Goal: Task Accomplishment & Management: Complete application form

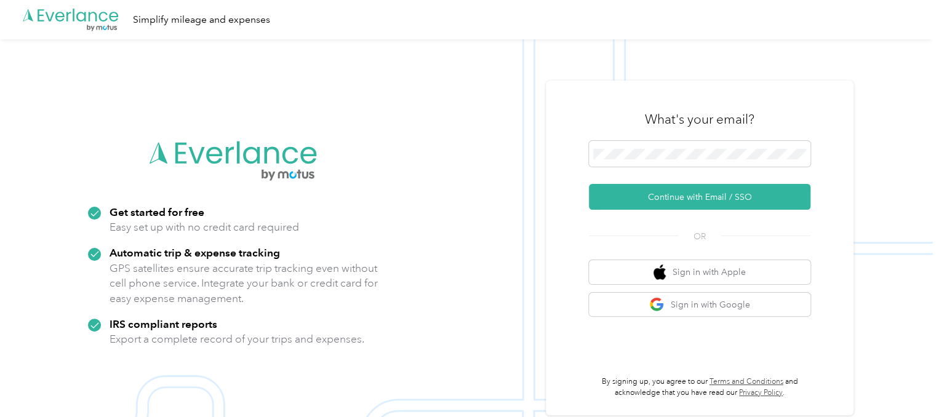
click at [690, 193] on button "Continue with Email / SSO" at bounding box center [700, 197] width 222 height 26
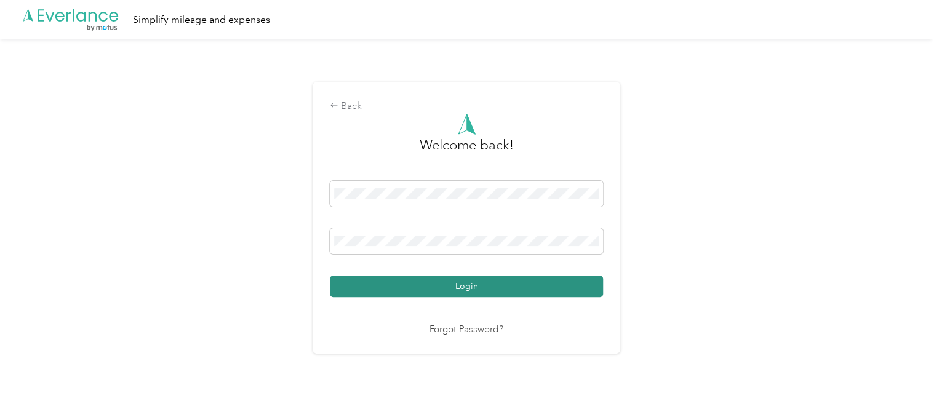
click at [452, 285] on button "Login" at bounding box center [466, 287] width 273 height 22
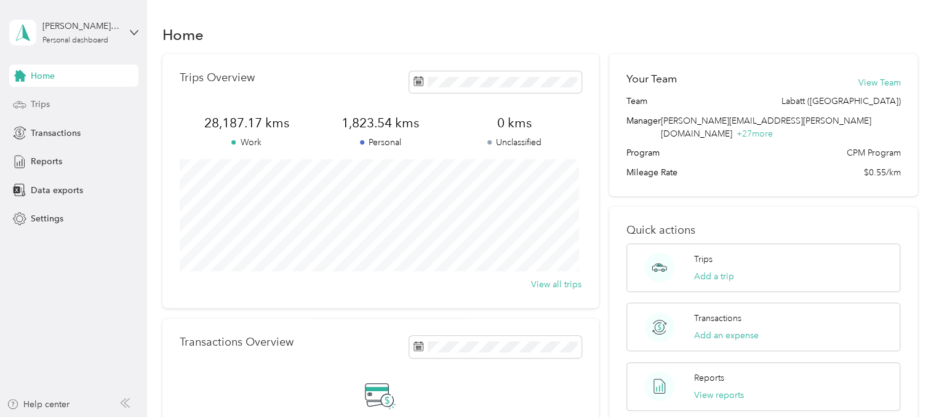
click at [52, 104] on div "Trips" at bounding box center [73, 105] width 129 height 22
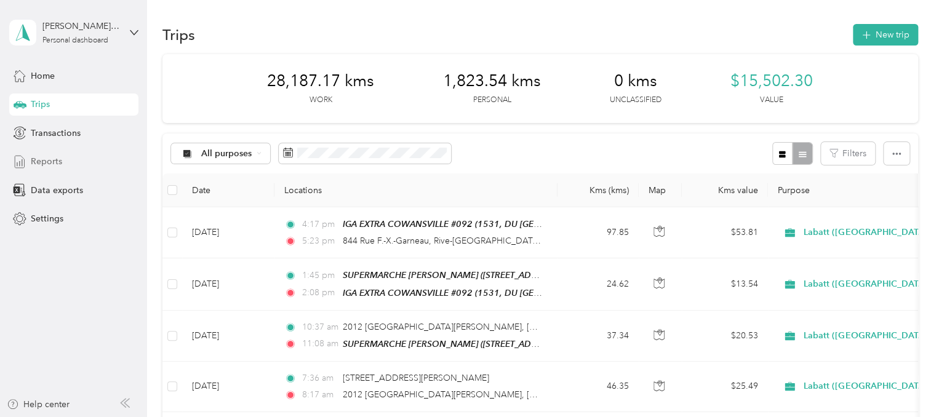
click at [52, 158] on span "Reports" at bounding box center [46, 161] width 31 height 13
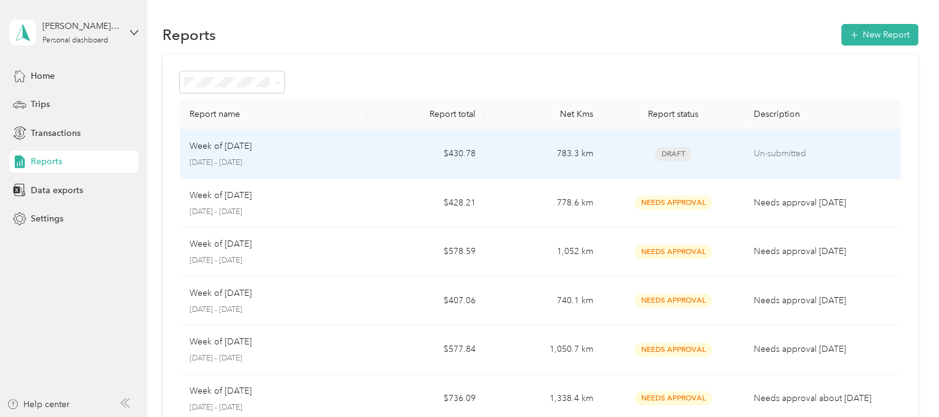
click at [794, 153] on p "Un-submitted" at bounding box center [822, 154] width 137 height 14
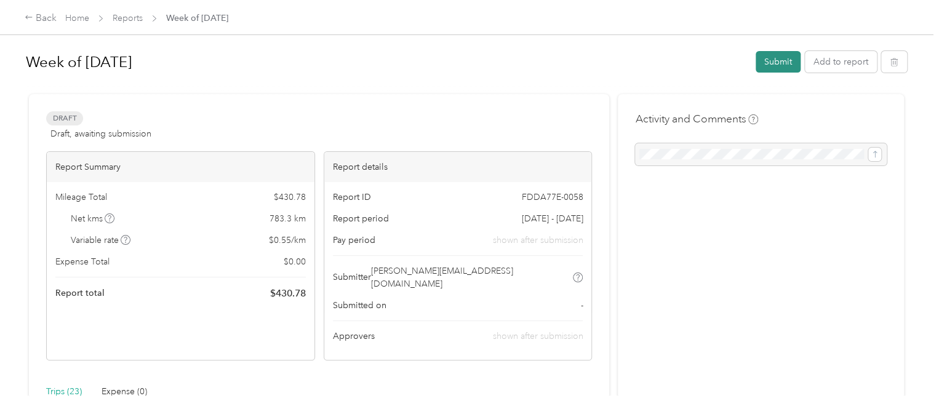
click at [777, 72] on button "Submit" at bounding box center [778, 62] width 45 height 22
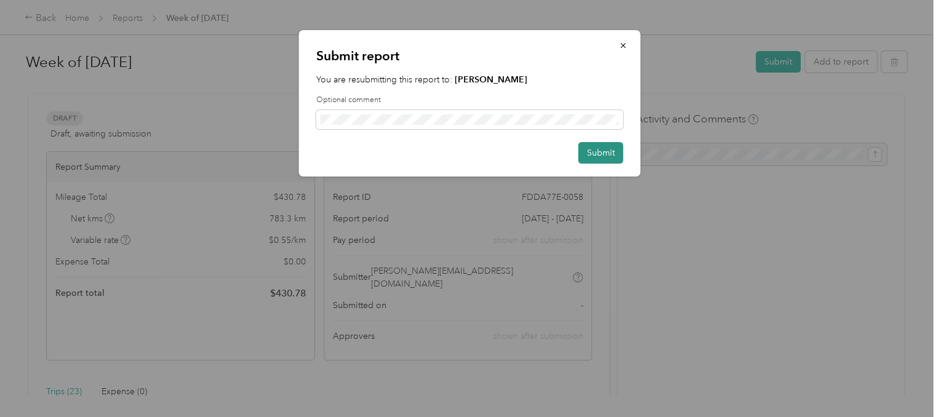
click at [594, 146] on button "Submit" at bounding box center [601, 153] width 45 height 22
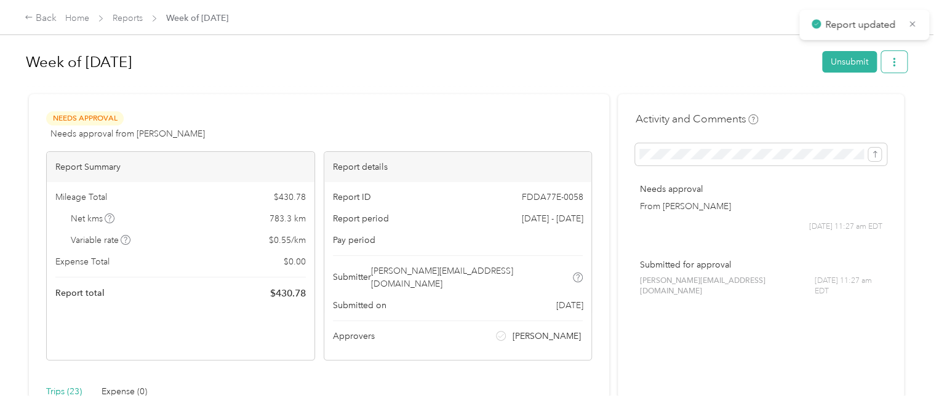
click at [895, 67] on button "button" at bounding box center [894, 62] width 26 height 22
click at [864, 100] on span "Download" at bounding box center [856, 106] width 41 height 13
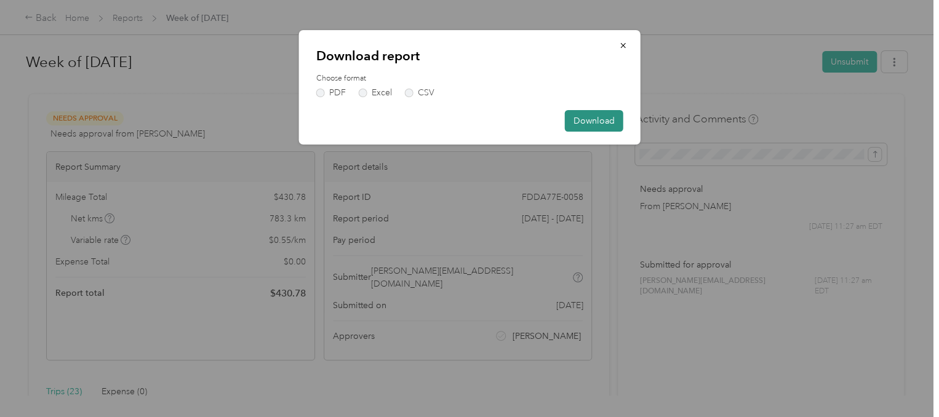
click at [602, 121] on button "Download" at bounding box center [594, 121] width 58 height 22
